Goal: Information Seeking & Learning: Learn about a topic

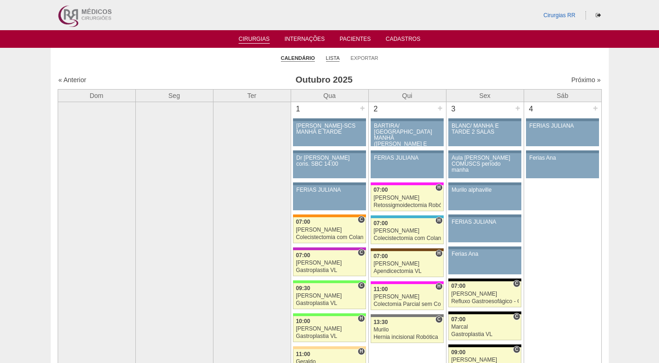
click at [333, 59] on link "Lista" at bounding box center [333, 58] width 14 height 7
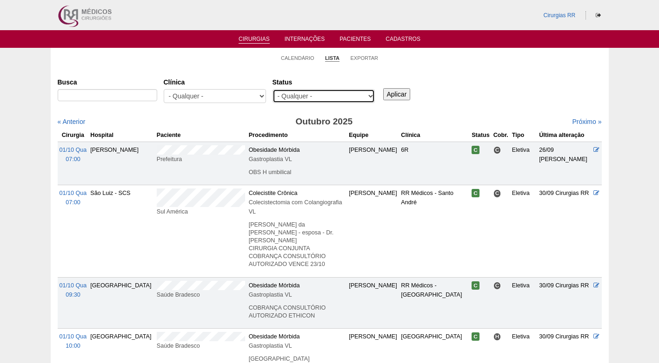
click at [369, 99] on select "- Qualquer - Reservada Confirmada Suspensa Cancelada" at bounding box center [323, 96] width 102 height 14
click at [299, 56] on link "Calendário" at bounding box center [297, 58] width 33 height 7
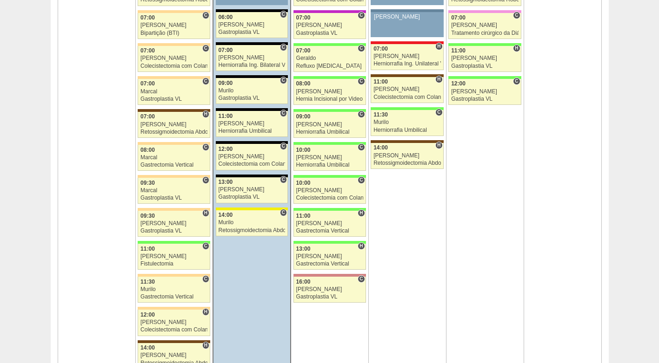
scroll to position [604, 0]
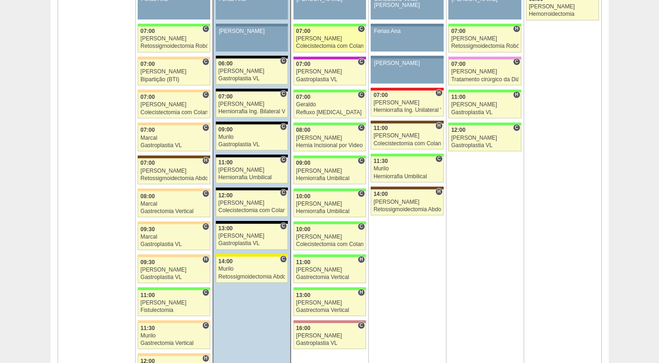
click at [318, 44] on div "Colecistectomia com Colangiografia VL" at bounding box center [329, 46] width 67 height 6
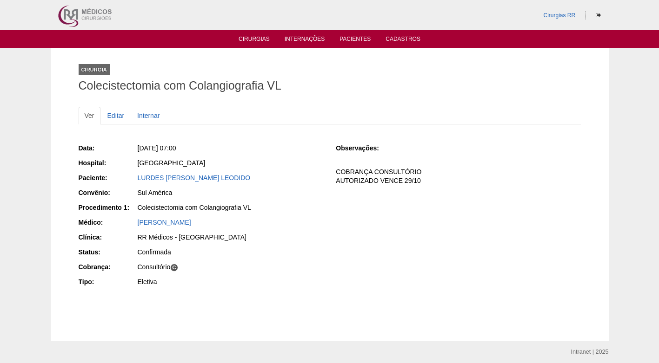
click at [221, 180] on link "LURDES [PERSON_NAME] LEODIDO" at bounding box center [194, 177] width 113 height 7
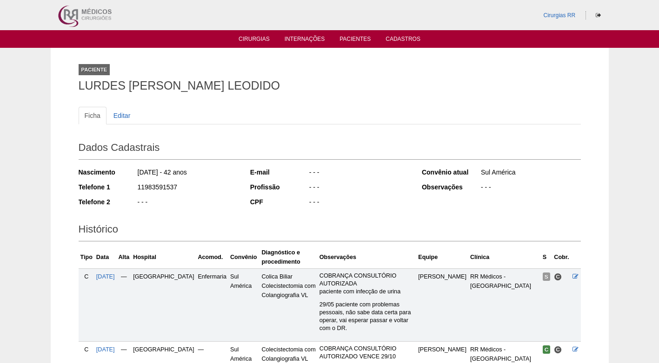
drag, startPoint x: 293, startPoint y: 80, endPoint x: 71, endPoint y: 92, distance: 222.5
click at [72, 92] on div "Paciente LURDES JULIA DE SANTANA LEODIDO Ficha Editar Dados Cadastrais Nascimen…" at bounding box center [330, 220] width 516 height 345
copy h1 "LURDES JULIA DE SANTANA LEODIDO"
click at [309, 103] on div "Ficha Editar Dados Cadastrais Nascimento 12/04/1983 - 42 anos Telefone 1 119835…" at bounding box center [330, 234] width 502 height 272
click at [246, 37] on link "Cirurgias" at bounding box center [253, 40] width 31 height 8
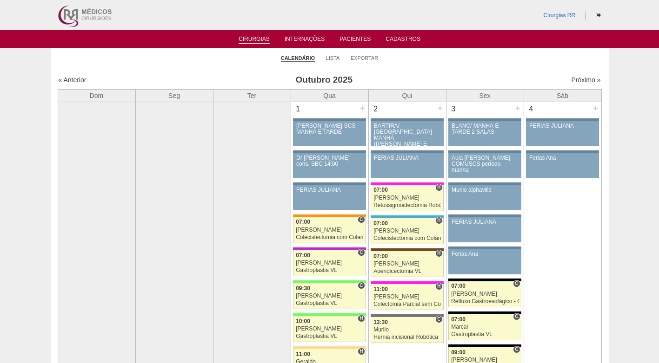
click at [223, 66] on ul "Calendário Lista Exportar" at bounding box center [330, 58] width 558 height 20
click at [450, 63] on ul "Calendário Lista Exportar" at bounding box center [330, 58] width 558 height 20
